Goal: Task Accomplishment & Management: Use online tool/utility

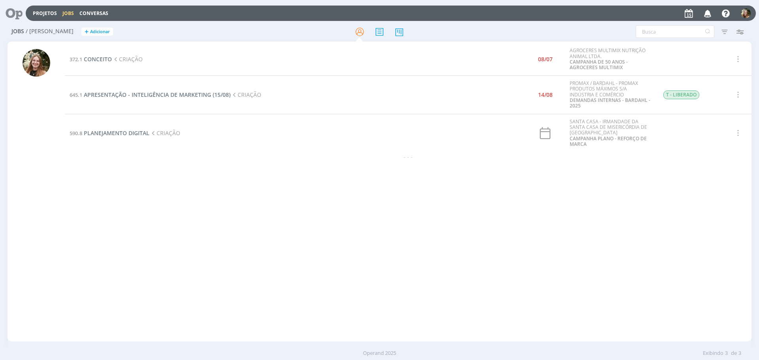
click at [160, 90] on td "645.1 APRESENTAÇÃO - INTELIGÊNCIA DE MARKETING (15/08) CRIAÇÃO" at bounding box center [271, 94] width 413 height 38
click at [161, 98] on span "APRESENTAÇÃO - INTELIGÊNCIA DE MARKETING (15/08)" at bounding box center [157, 95] width 147 height 8
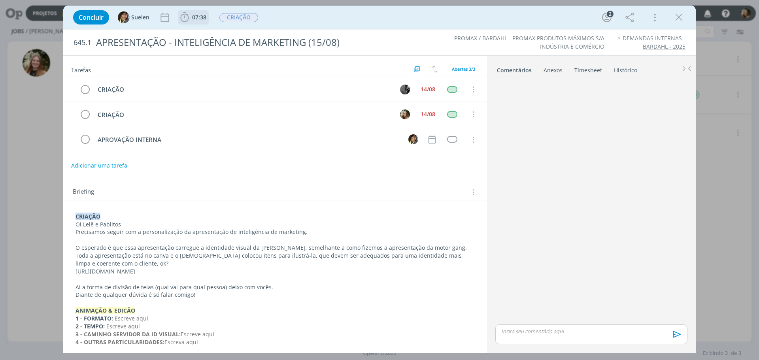
click at [190, 17] on b "07:38" at bounding box center [198, 18] width 17 height 6
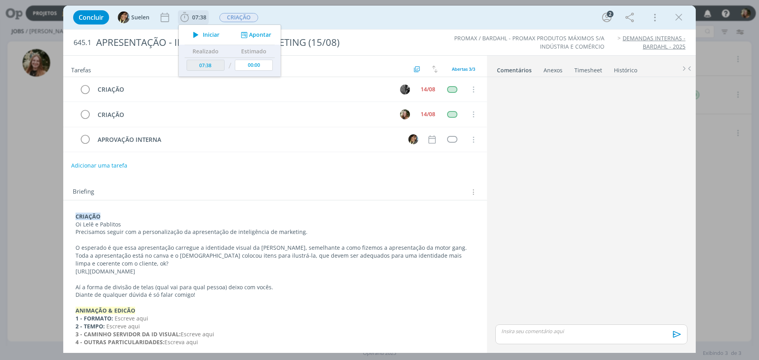
click at [195, 33] on icon "dialog" at bounding box center [196, 35] width 14 height 10
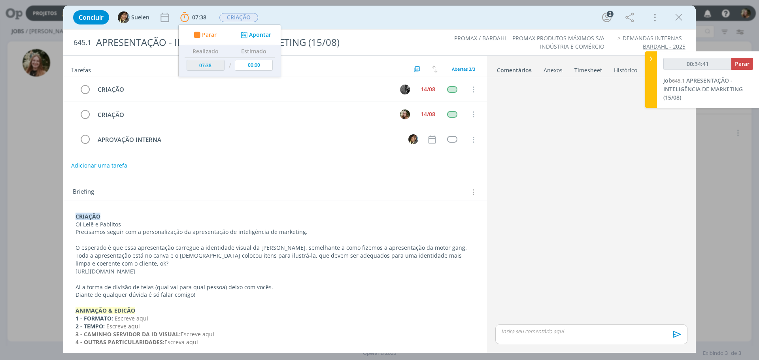
type input "00:34:42"
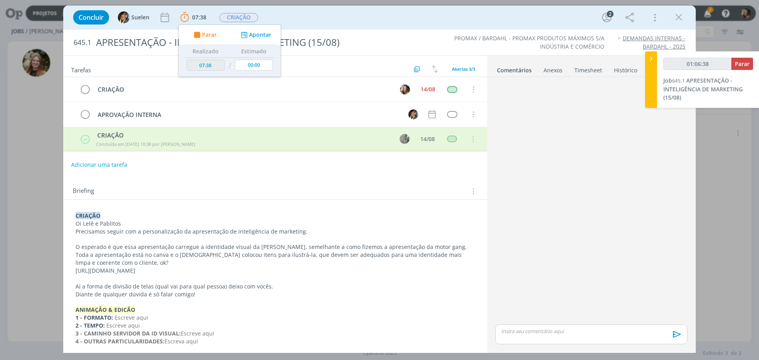
type input "01:07:38"
